Goal: Find contact information: Find contact information

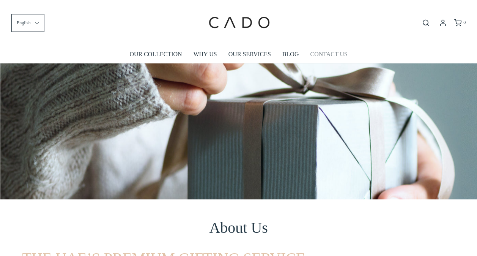
click at [332, 56] on link "CONTACT US" at bounding box center [328, 54] width 37 height 17
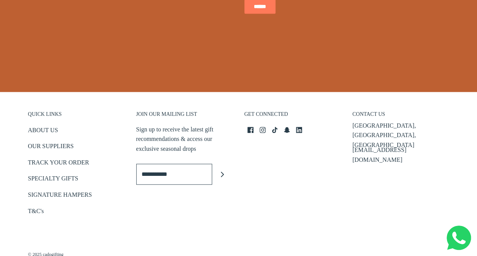
scroll to position [342, 0]
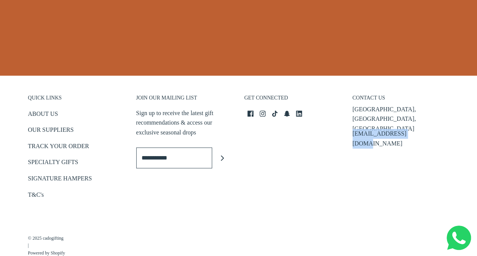
drag, startPoint x: 415, startPoint y: 118, endPoint x: 351, endPoint y: 122, distance: 64.7
click at [351, 122] on div "CONTACT US Business Bay, Dubai, UAE info@cadogifting.com" at bounding box center [401, 143] width 108 height 129
copy p "[EMAIL_ADDRESS][DOMAIN_NAME]"
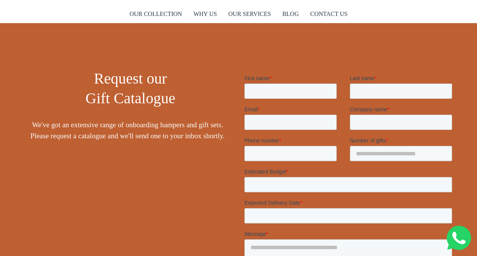
scroll to position [38, 0]
